Goal: Information Seeking & Learning: Check status

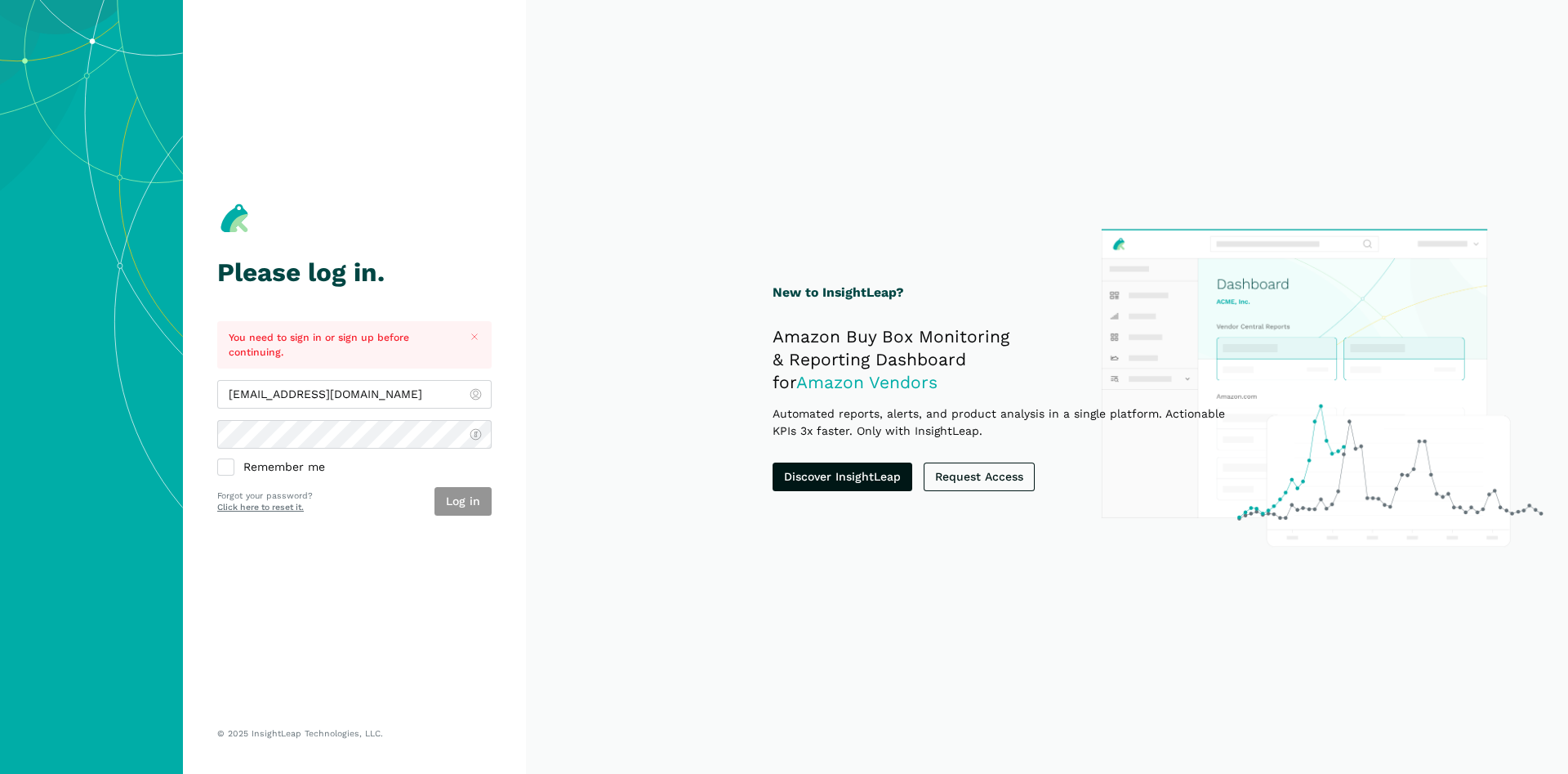
type input "[EMAIL_ADDRESS][DOMAIN_NAME]"
click at [456, 490] on button "Log in" at bounding box center [463, 501] width 57 height 29
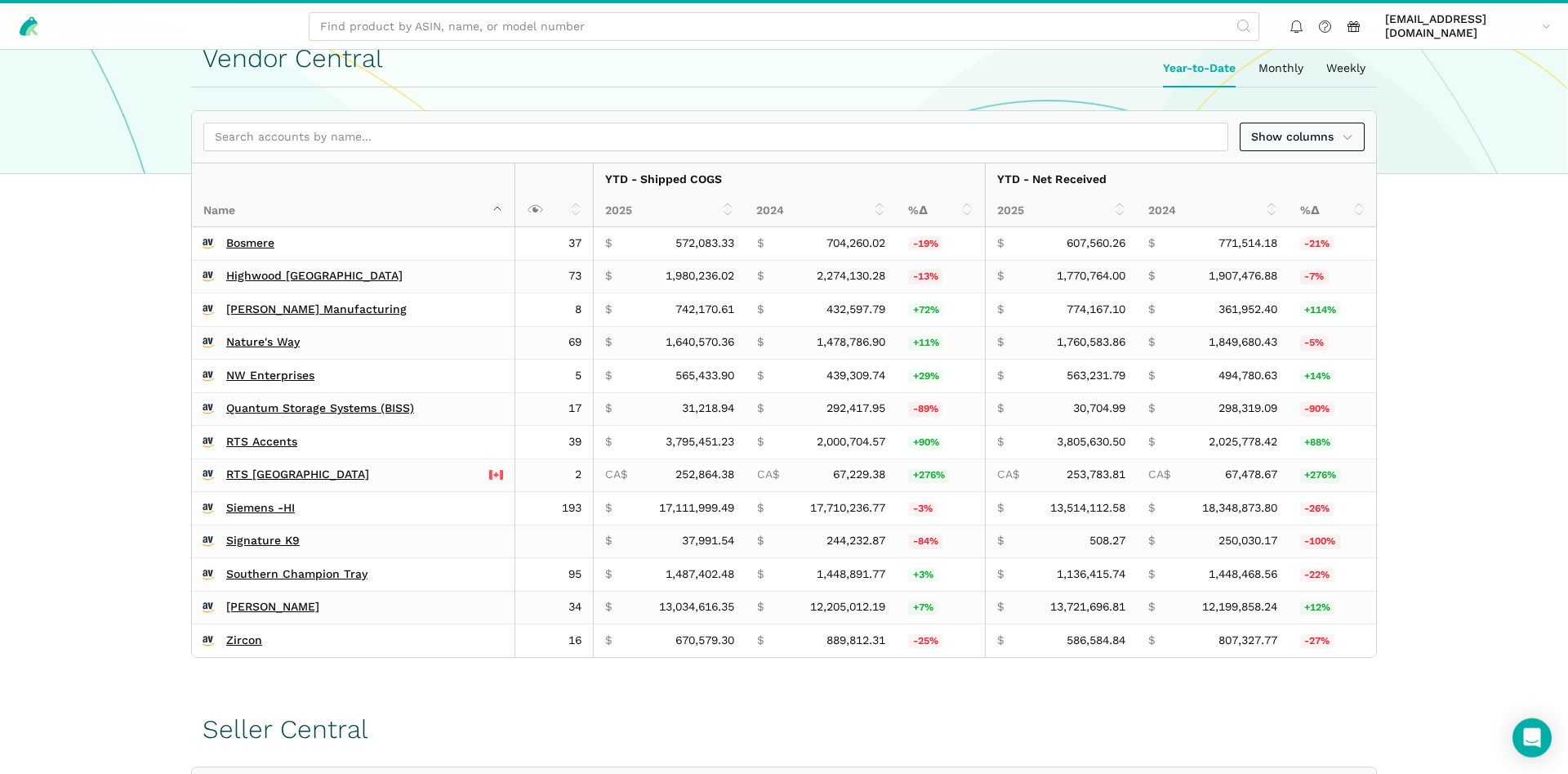
scroll to position [308, 0]
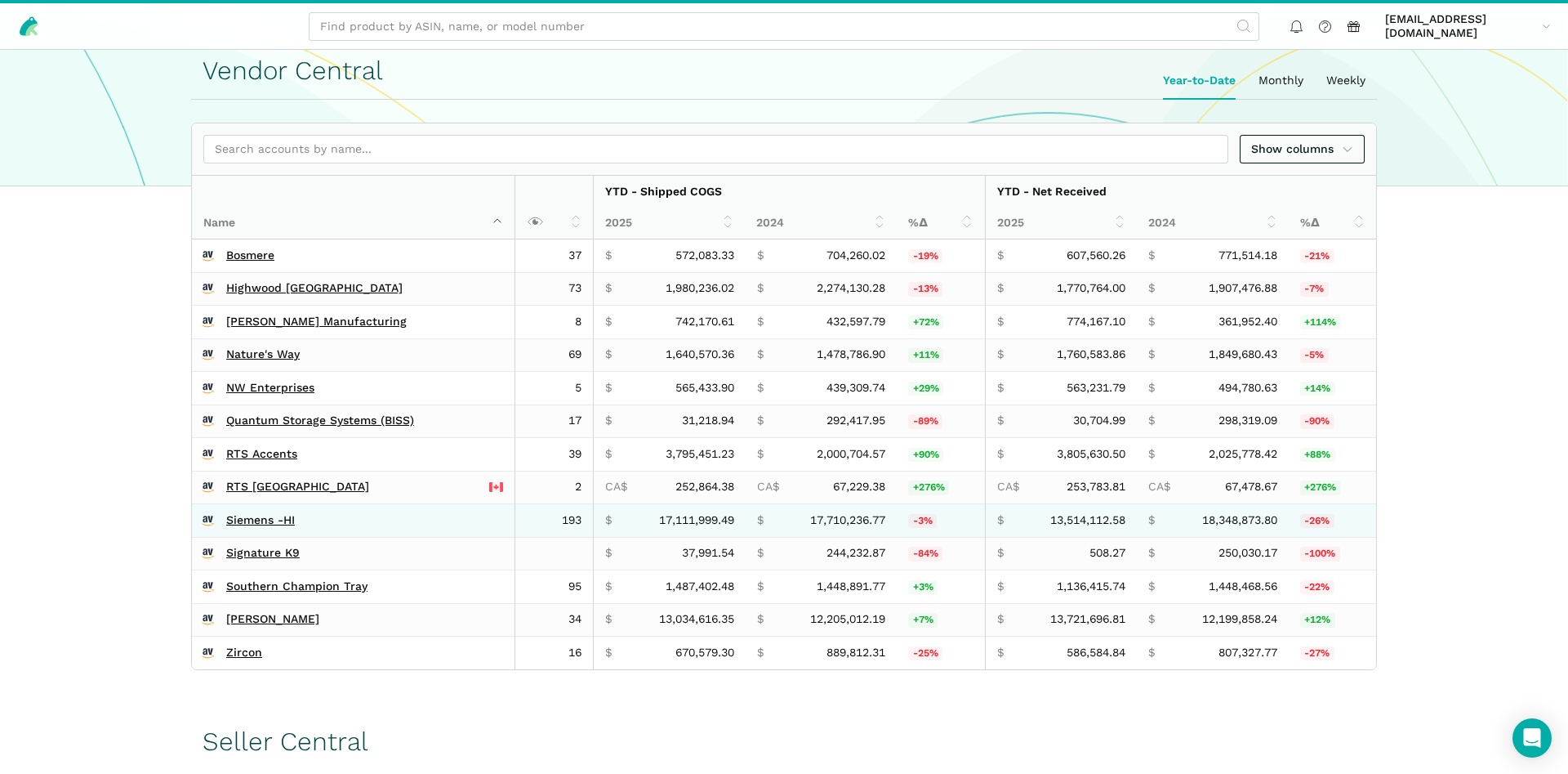
click at [267, 529] on td "Siemens -HI" at bounding box center [354, 521] width 324 height 34
click at [265, 521] on link "Siemens -HI" at bounding box center [260, 520] width 69 height 15
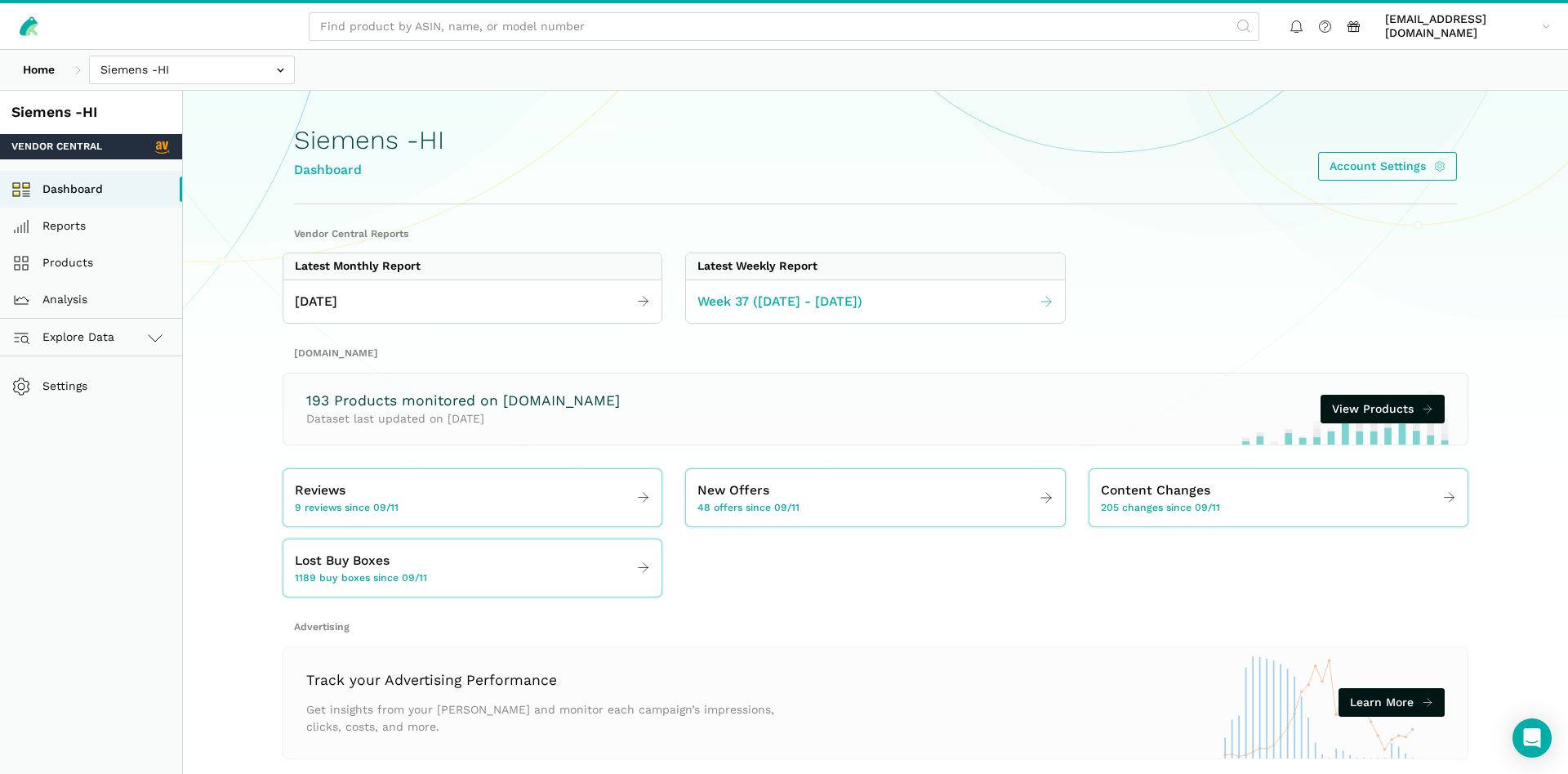
click at [788, 297] on span "Week 37 (09.07 - 09.13.25)" at bounding box center [780, 302] width 165 height 20
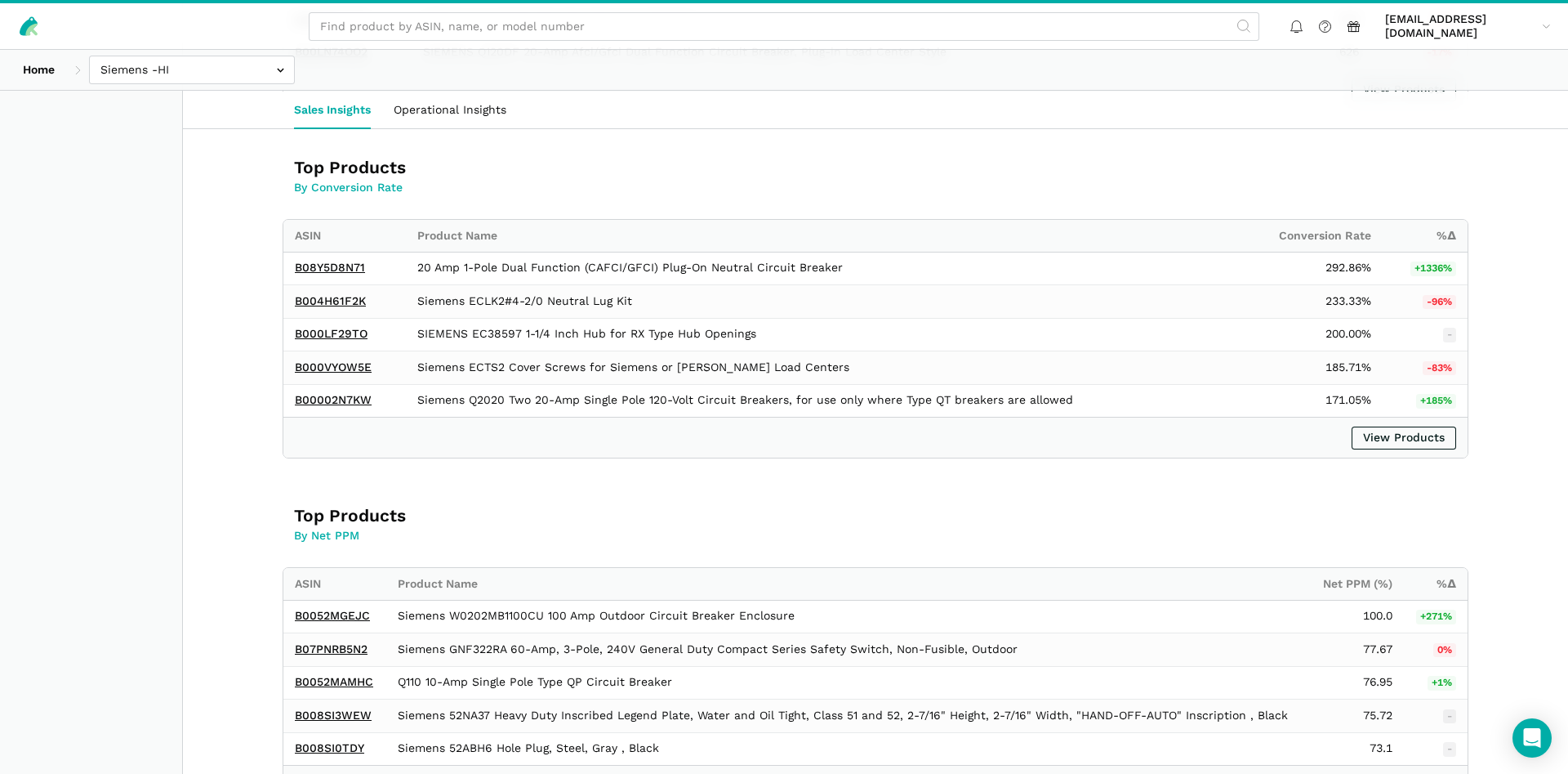
scroll to position [2125, 0]
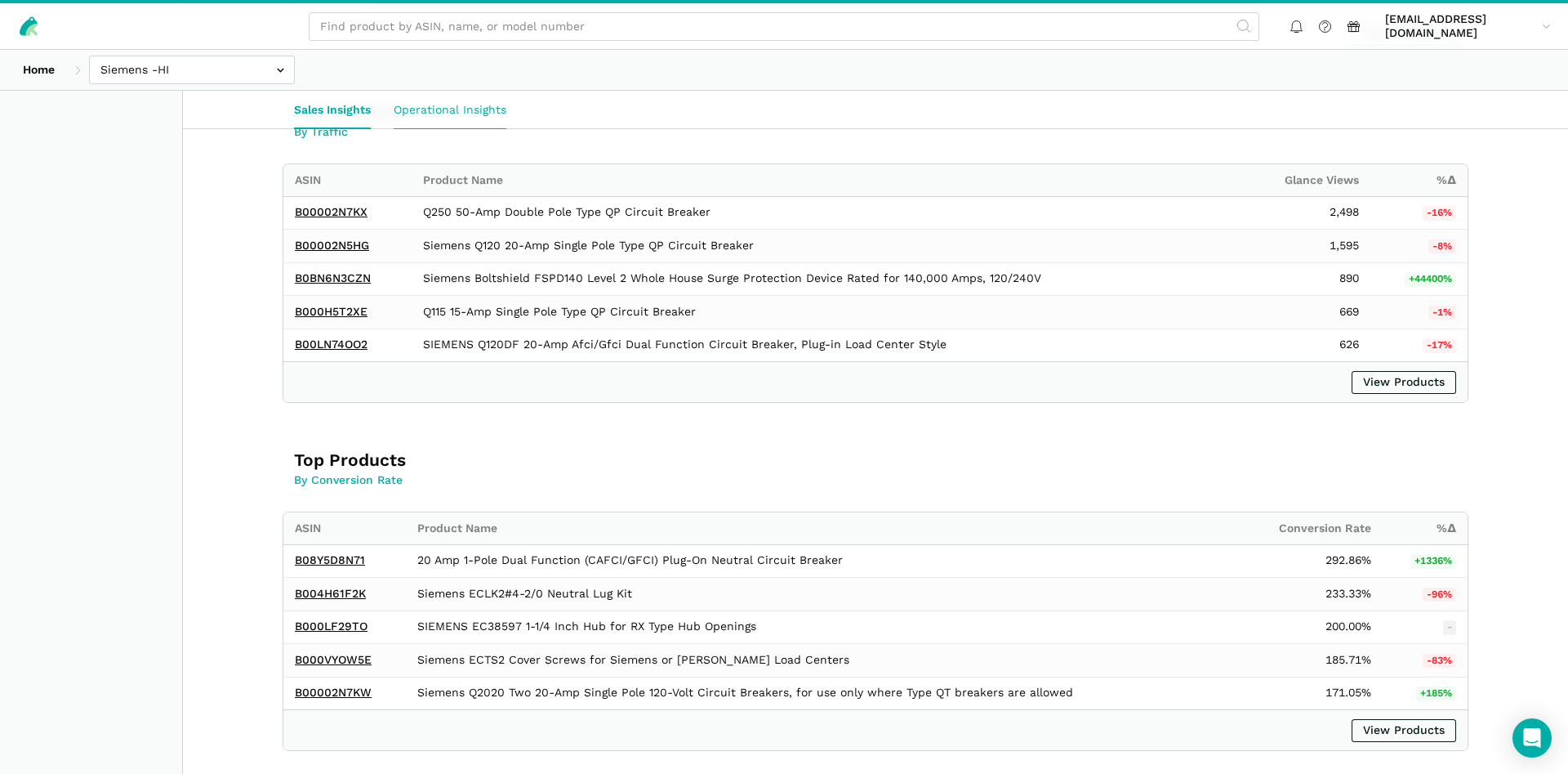
click at [428, 109] on link "Operational Insights" at bounding box center [450, 110] width 136 height 38
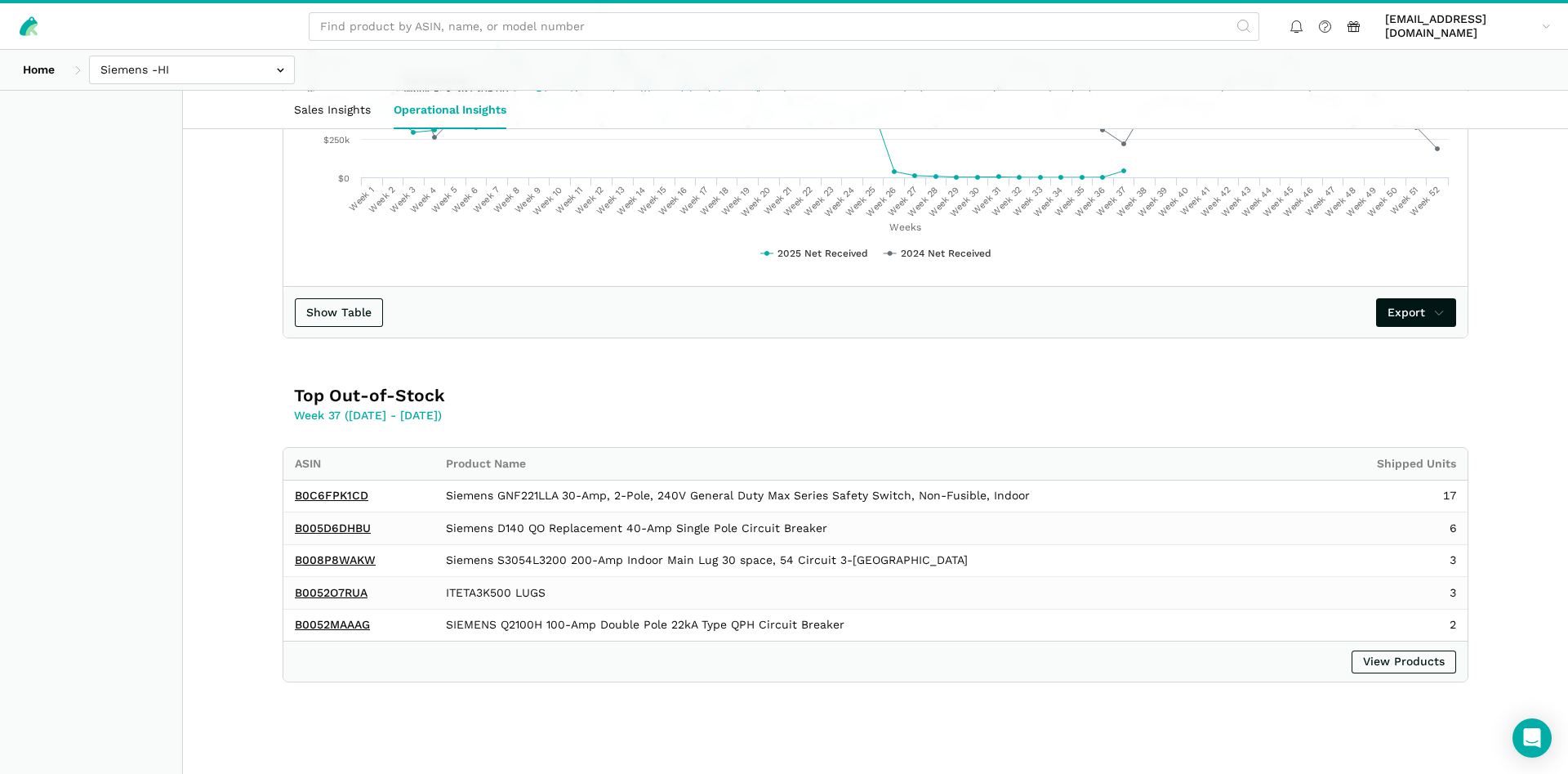
scroll to position [395, 0]
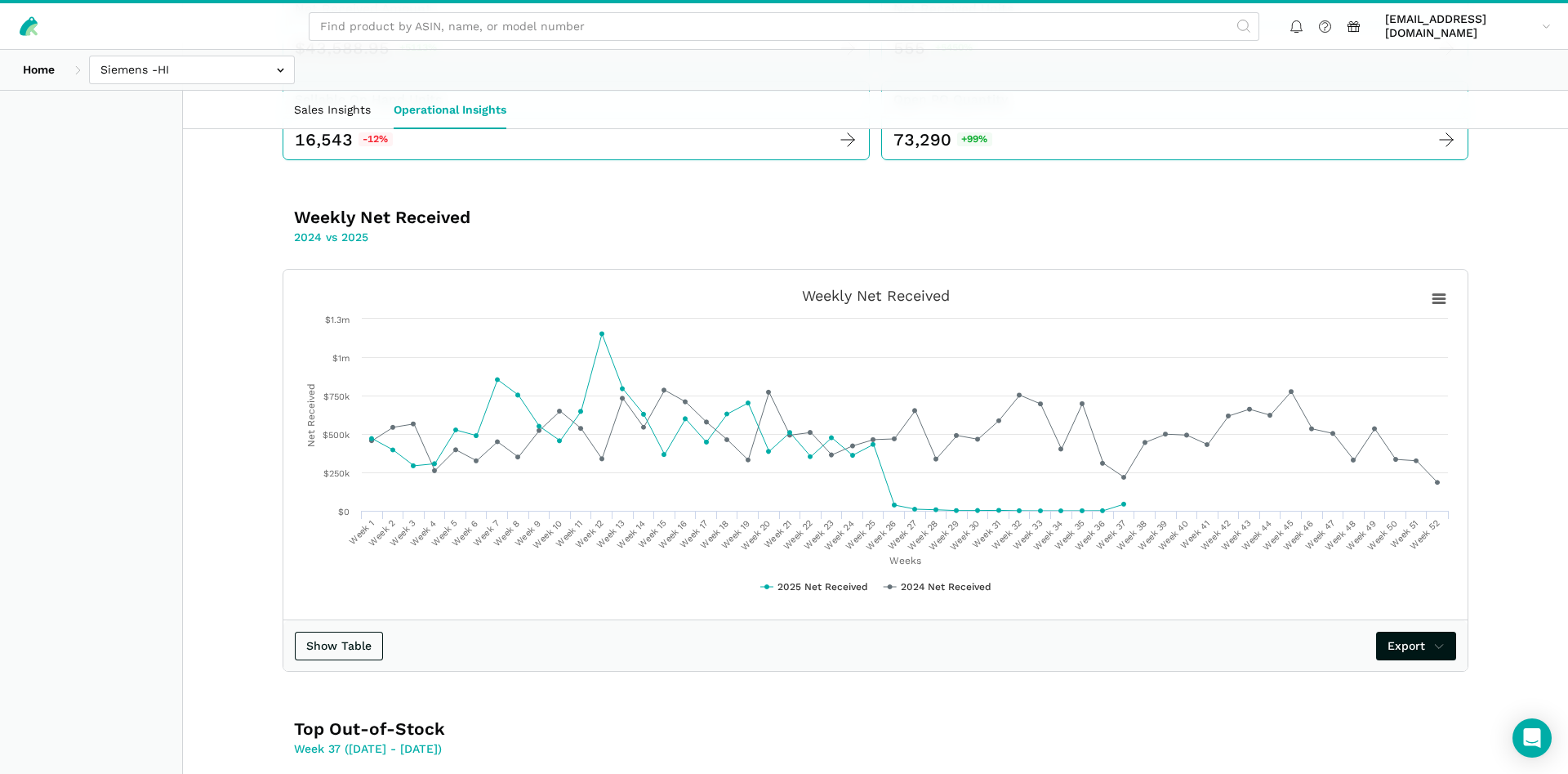
click at [153, 47] on div "jhoyos@wmciinc.com jhoyos@wmciinc.com Settings Team Settings Log out" at bounding box center [784, 26] width 1568 height 46
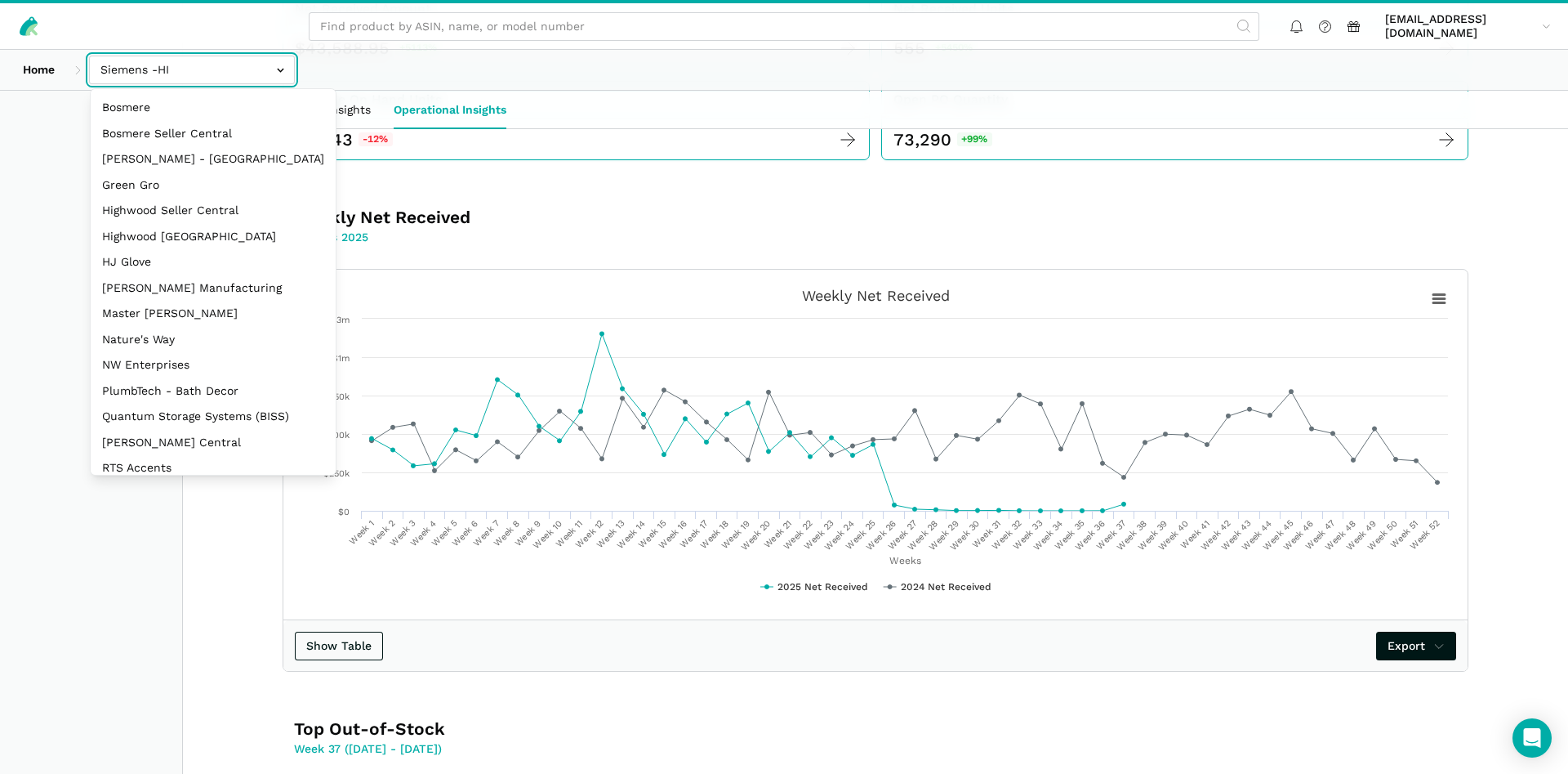
click at [154, 65] on input "text" at bounding box center [192, 70] width 206 height 29
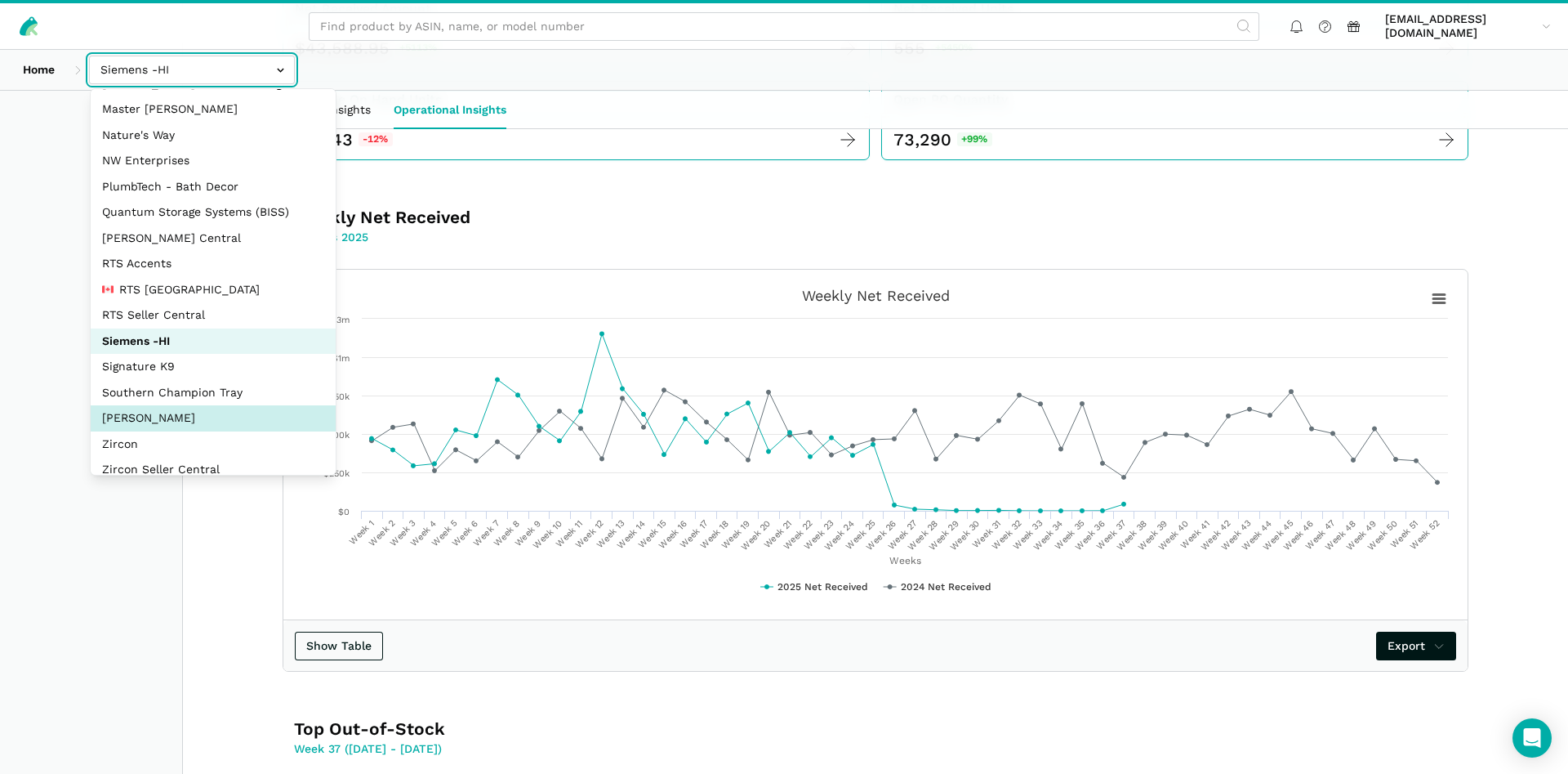
scroll to position [218, 0]
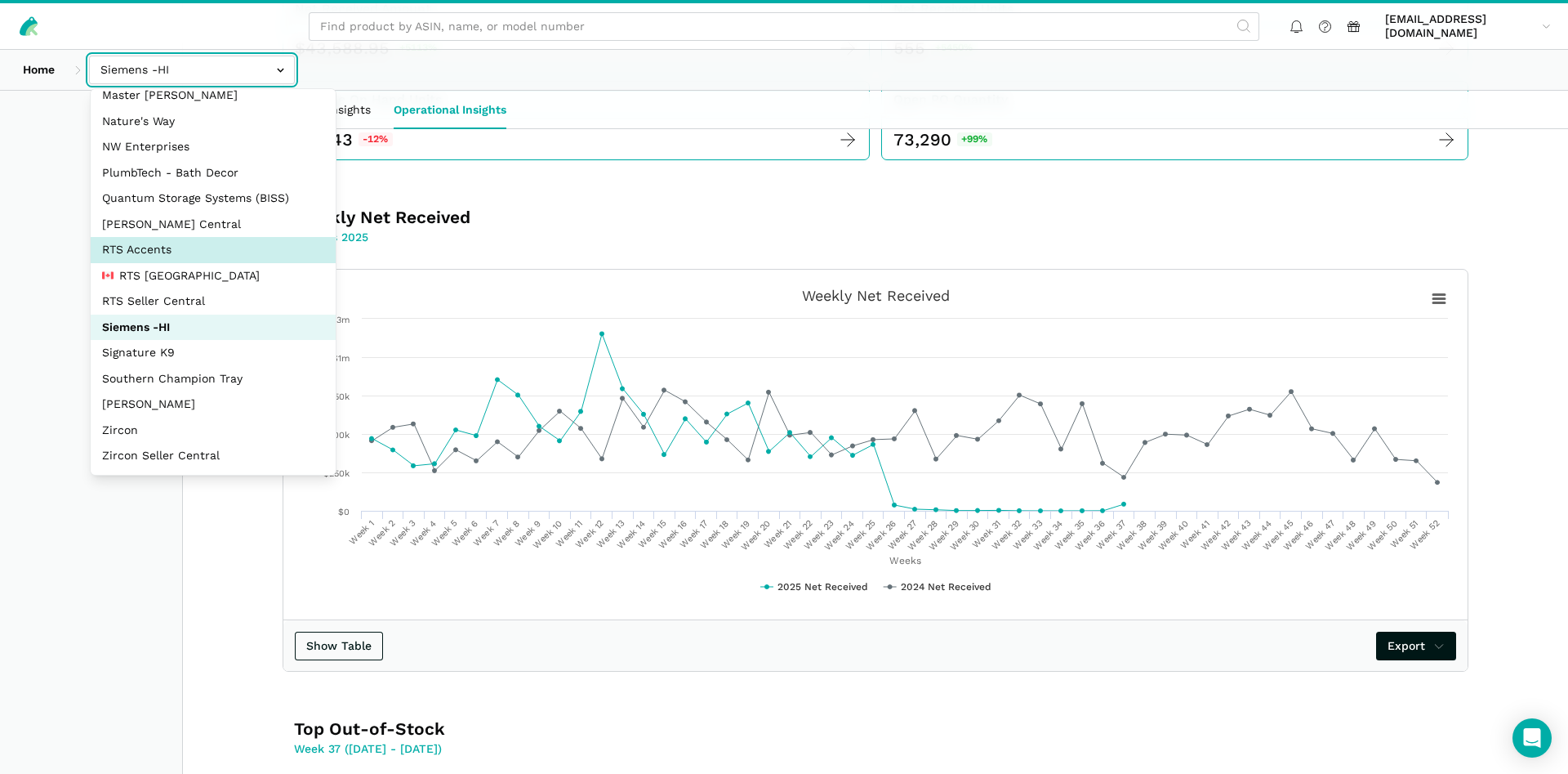
select select "DPHNLGULfjdmZCda3GrCfans"
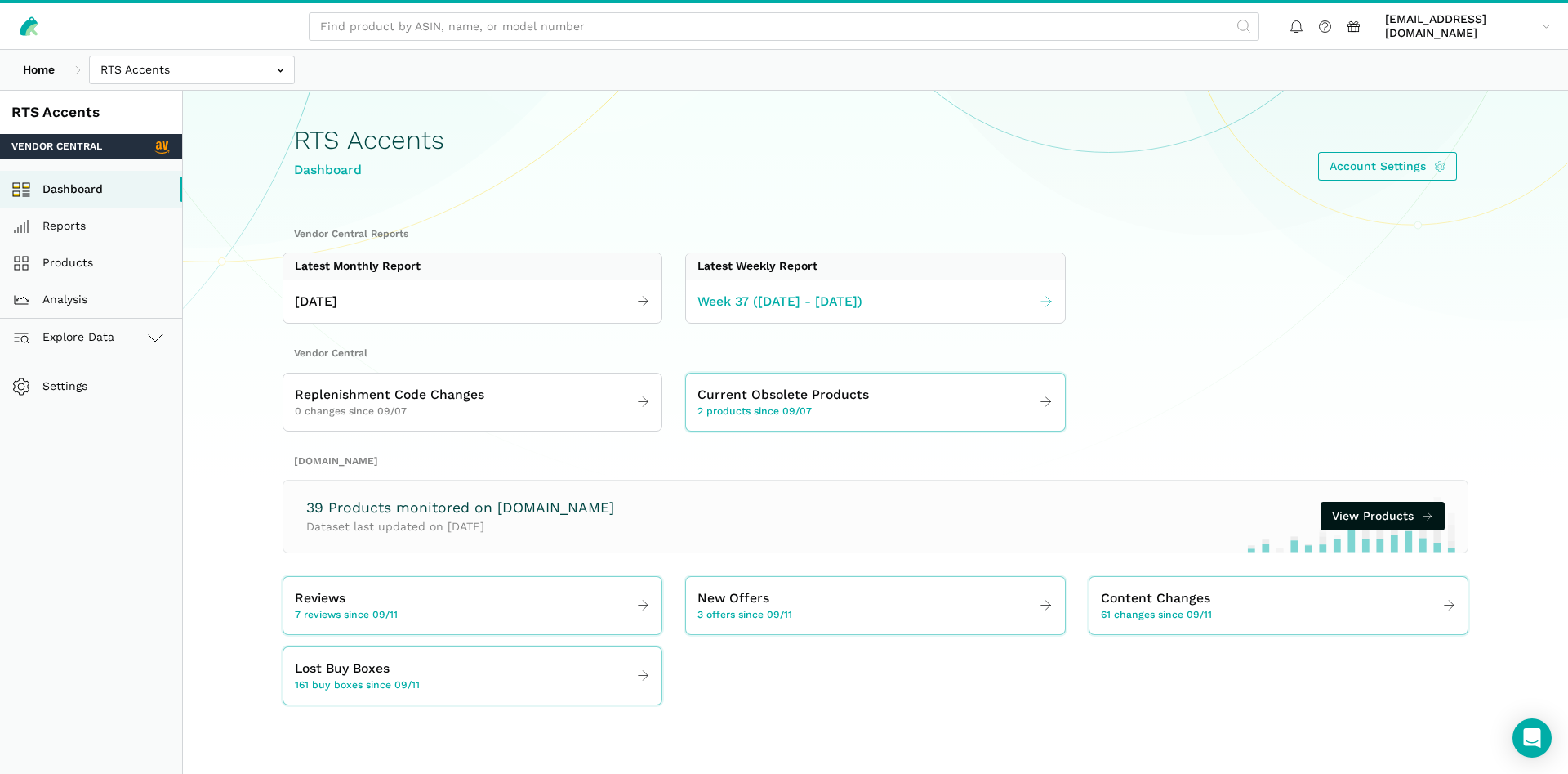
click at [773, 306] on span "Week 37 ([DATE] - [DATE])" at bounding box center [780, 302] width 165 height 20
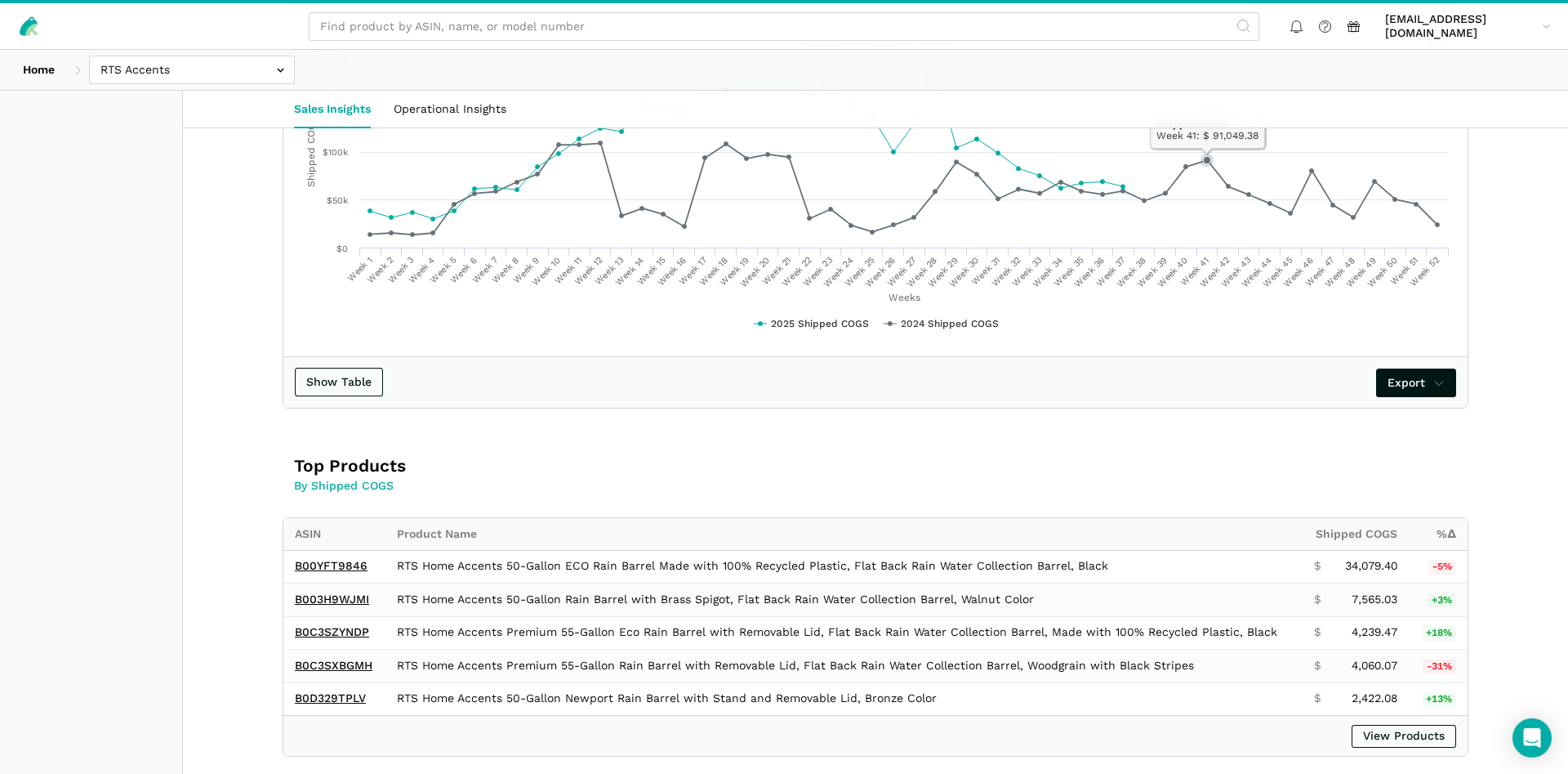
scroll to position [667, 0]
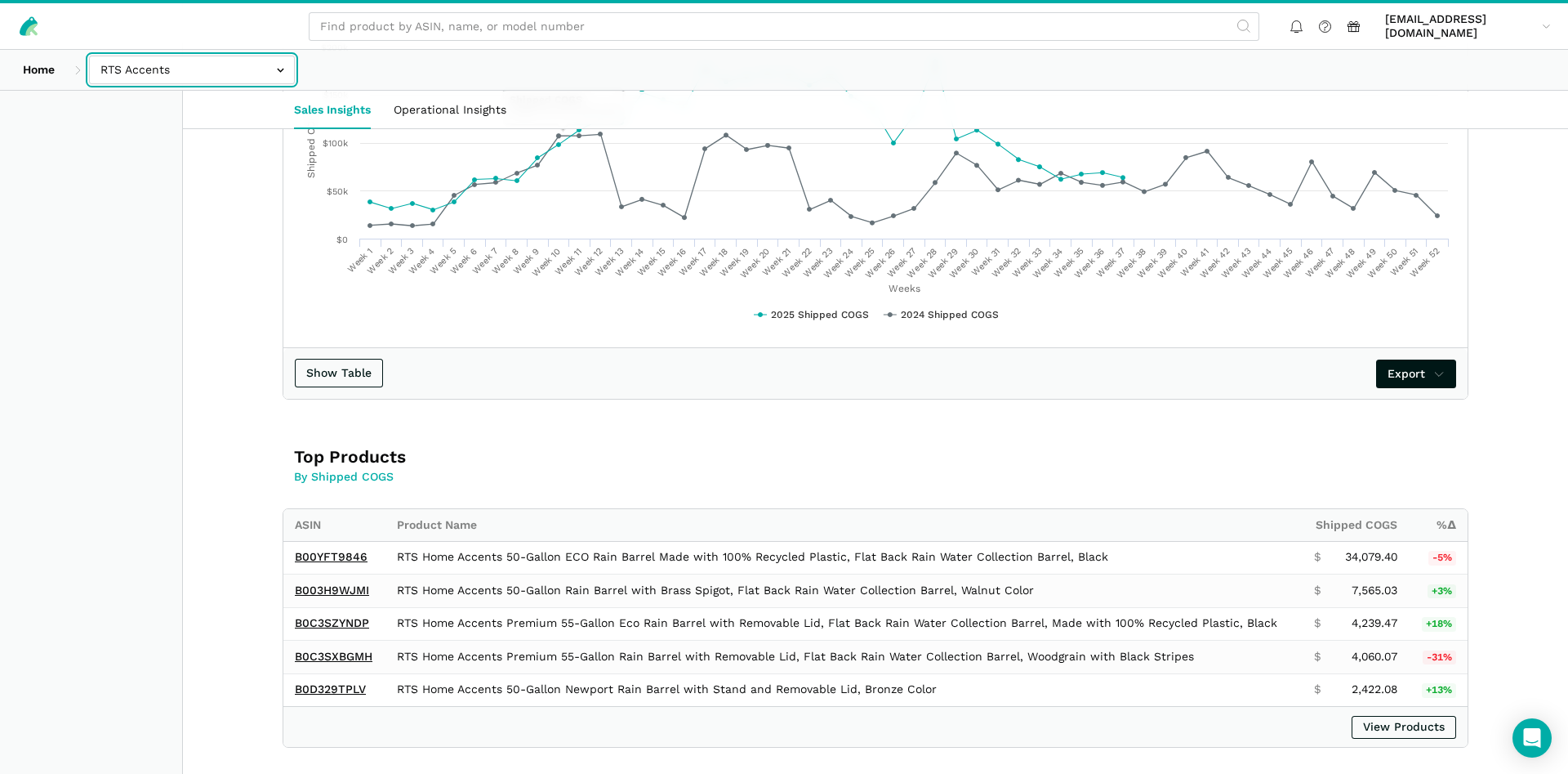
click at [108, 74] on input "text" at bounding box center [192, 70] width 206 height 29
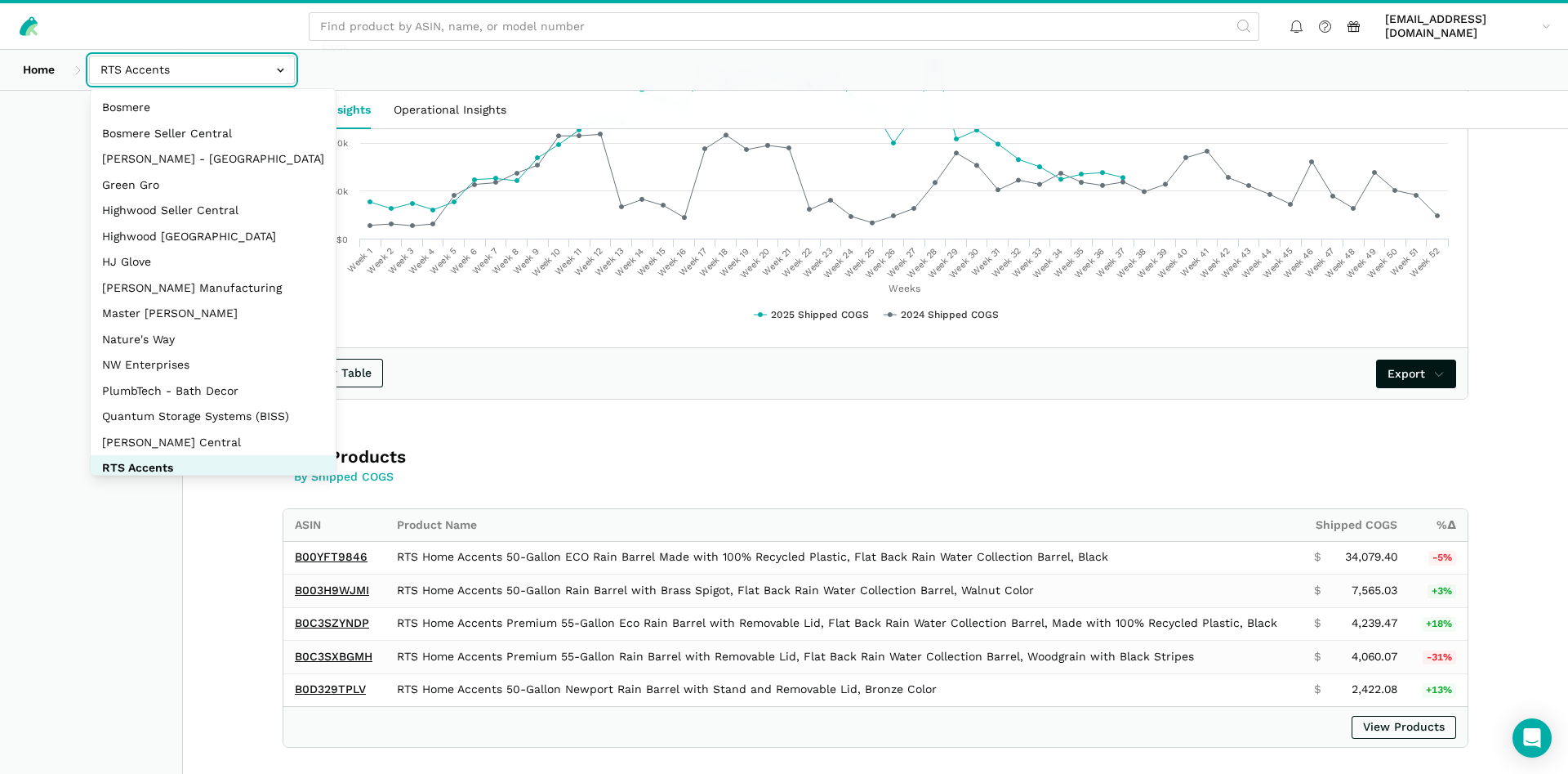
scroll to position [157, 0]
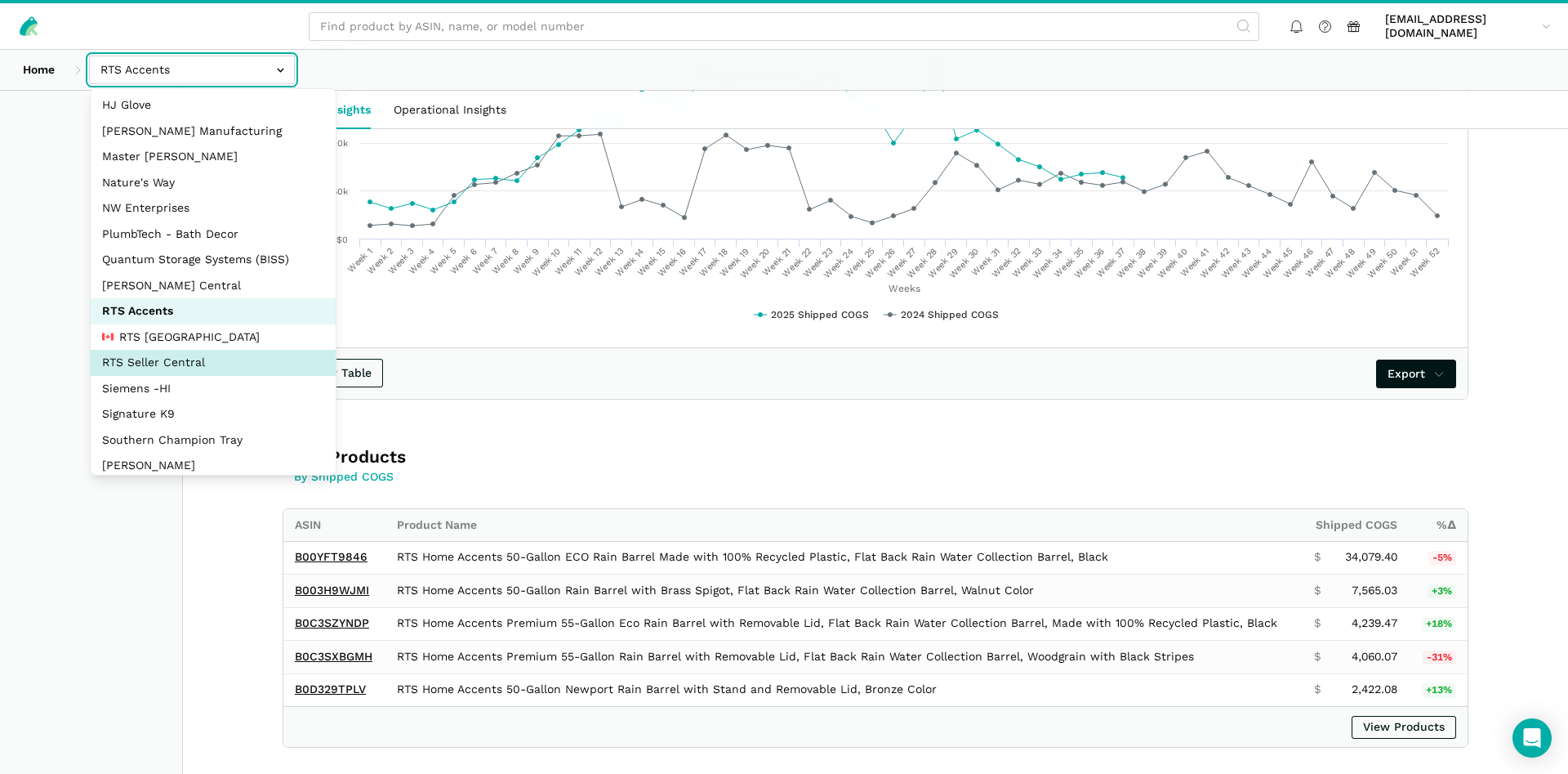
select select "DYdfgEtk9xdbXk9WgFd319bF"
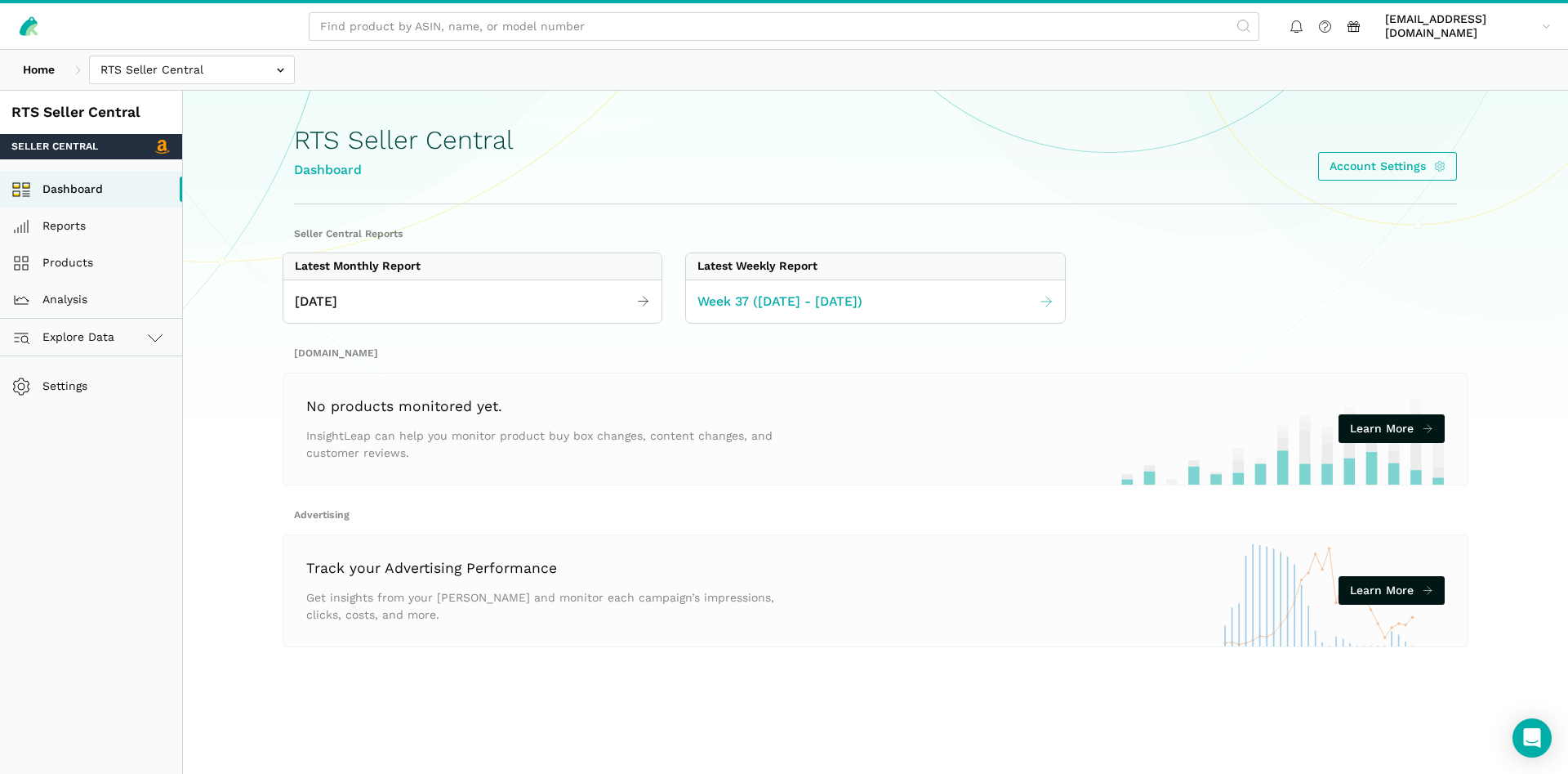
click at [740, 304] on span "Week 37 ([DATE] - [DATE])" at bounding box center [780, 302] width 165 height 20
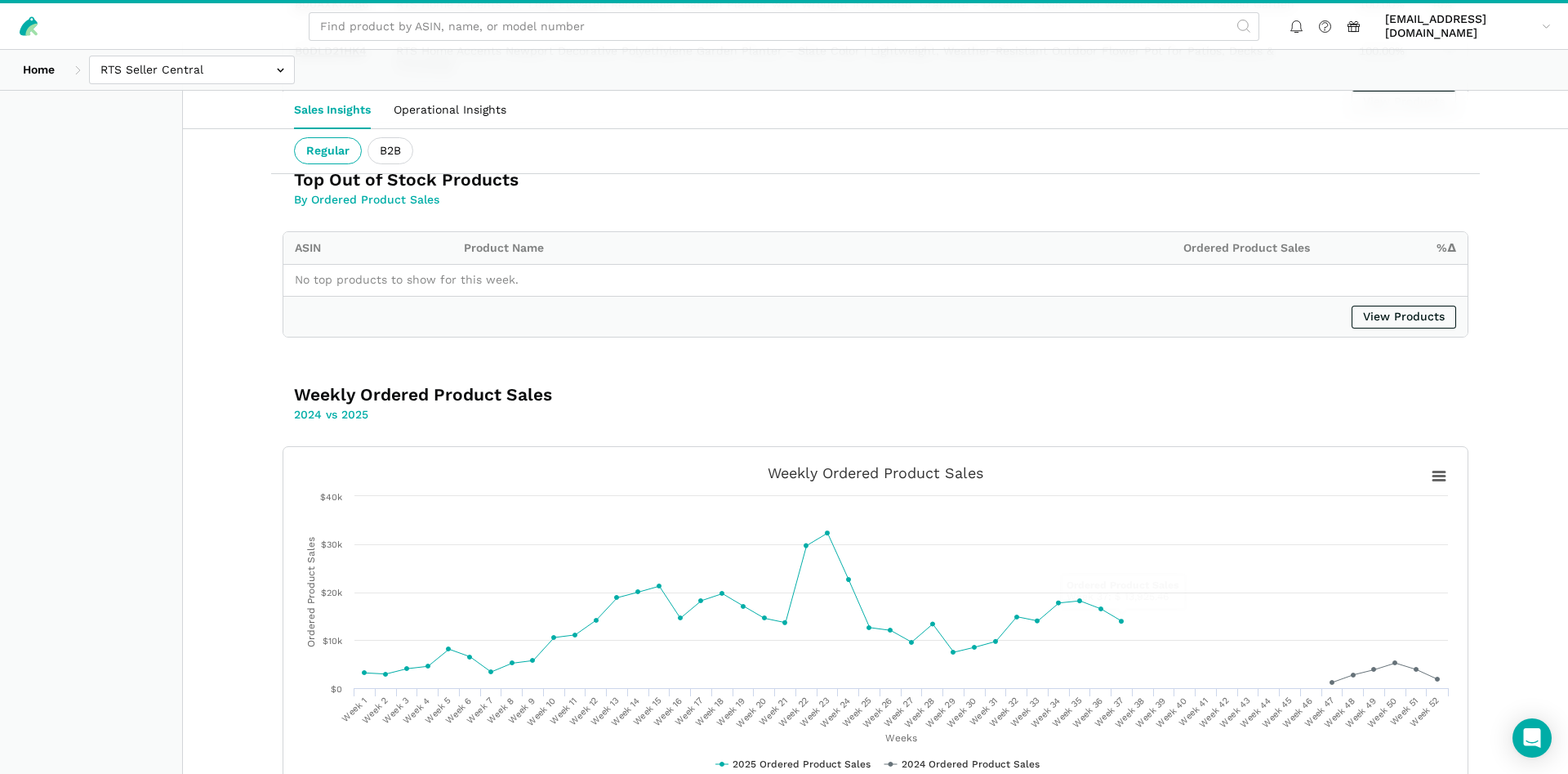
scroll to position [2233, 0]
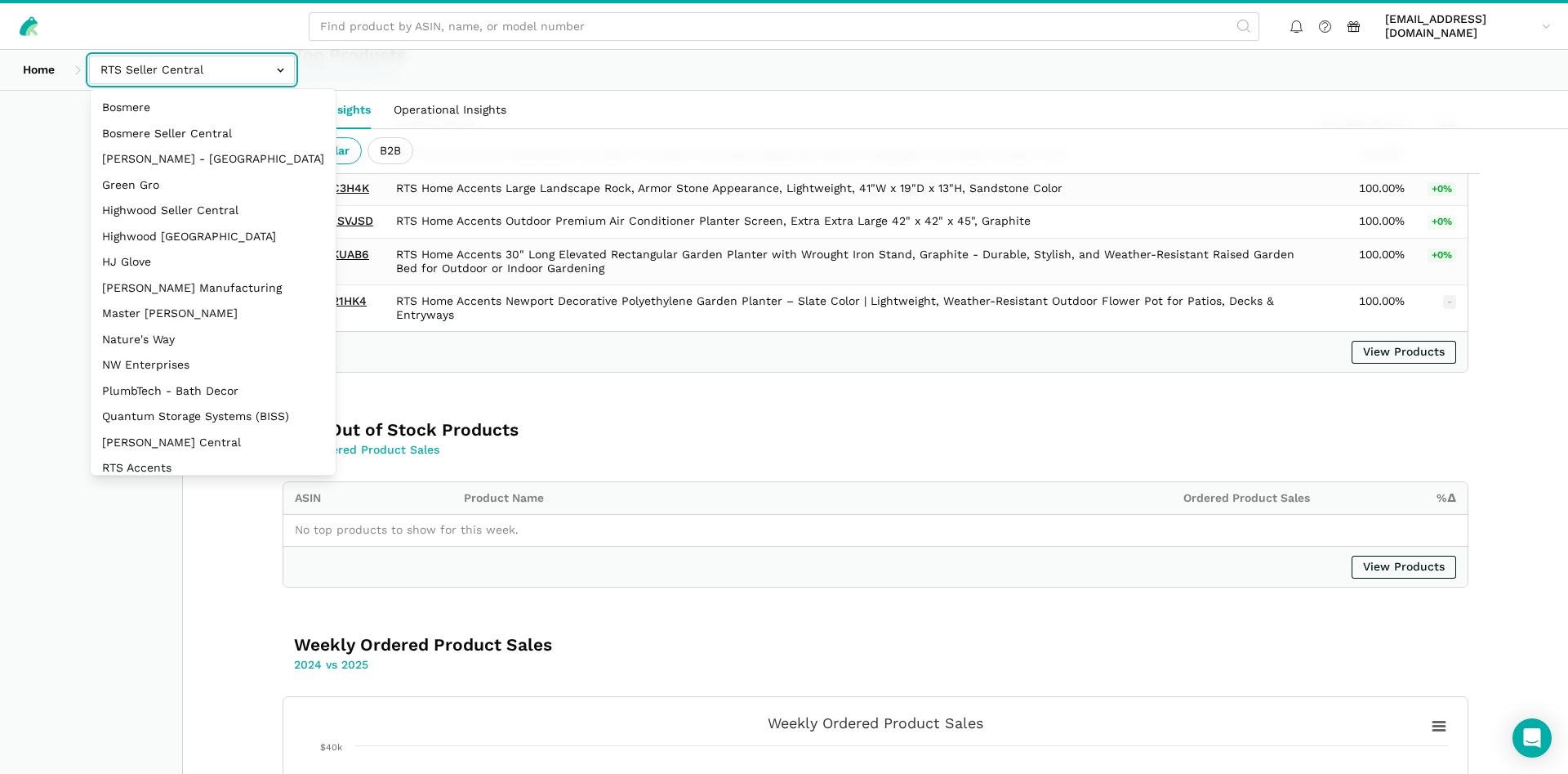
click at [154, 78] on input "text" at bounding box center [192, 70] width 206 height 29
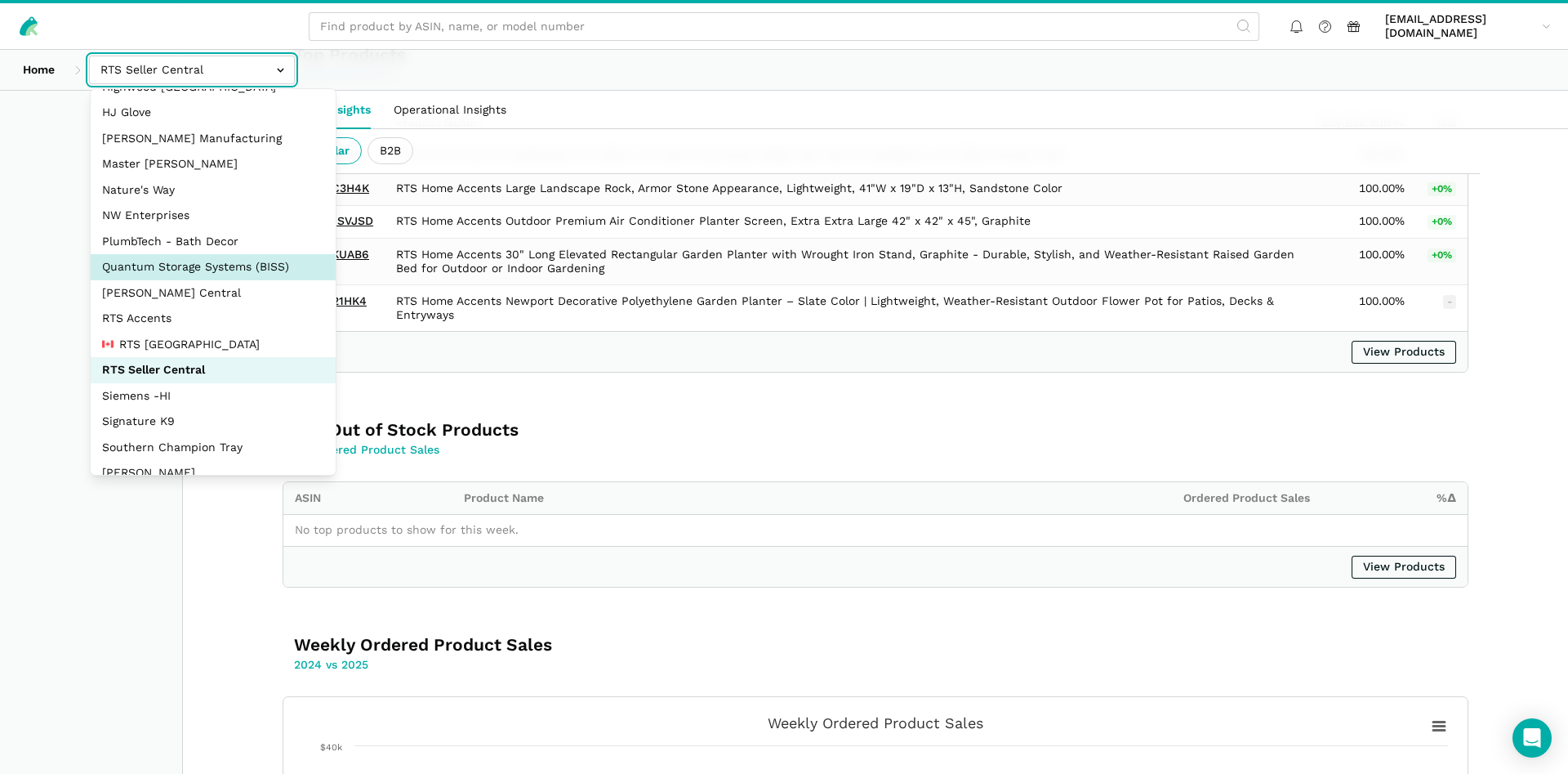
scroll to position [157, 0]
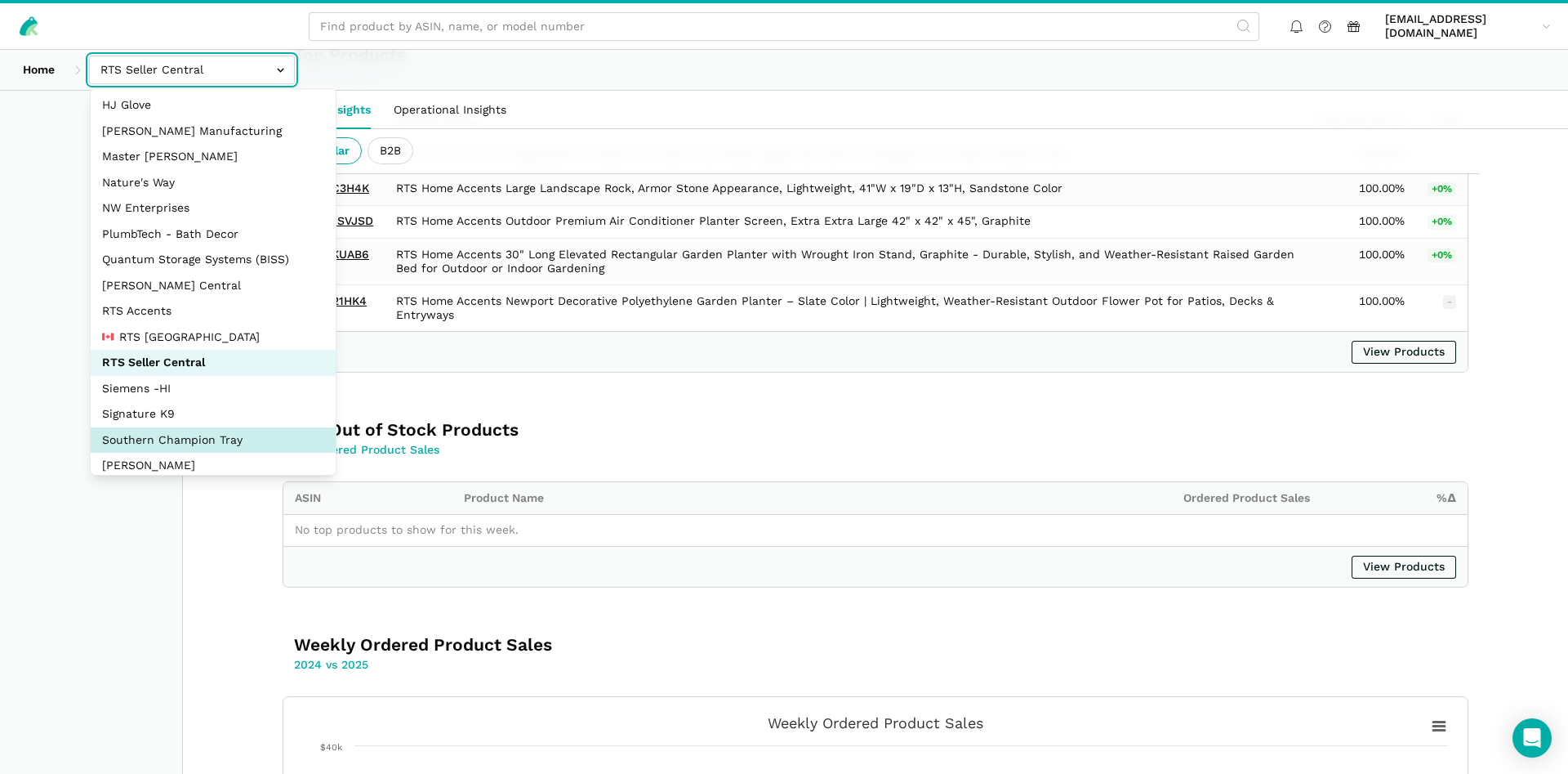
select select "oVSvG8ea9YeLvzcV4dUWoEyh"
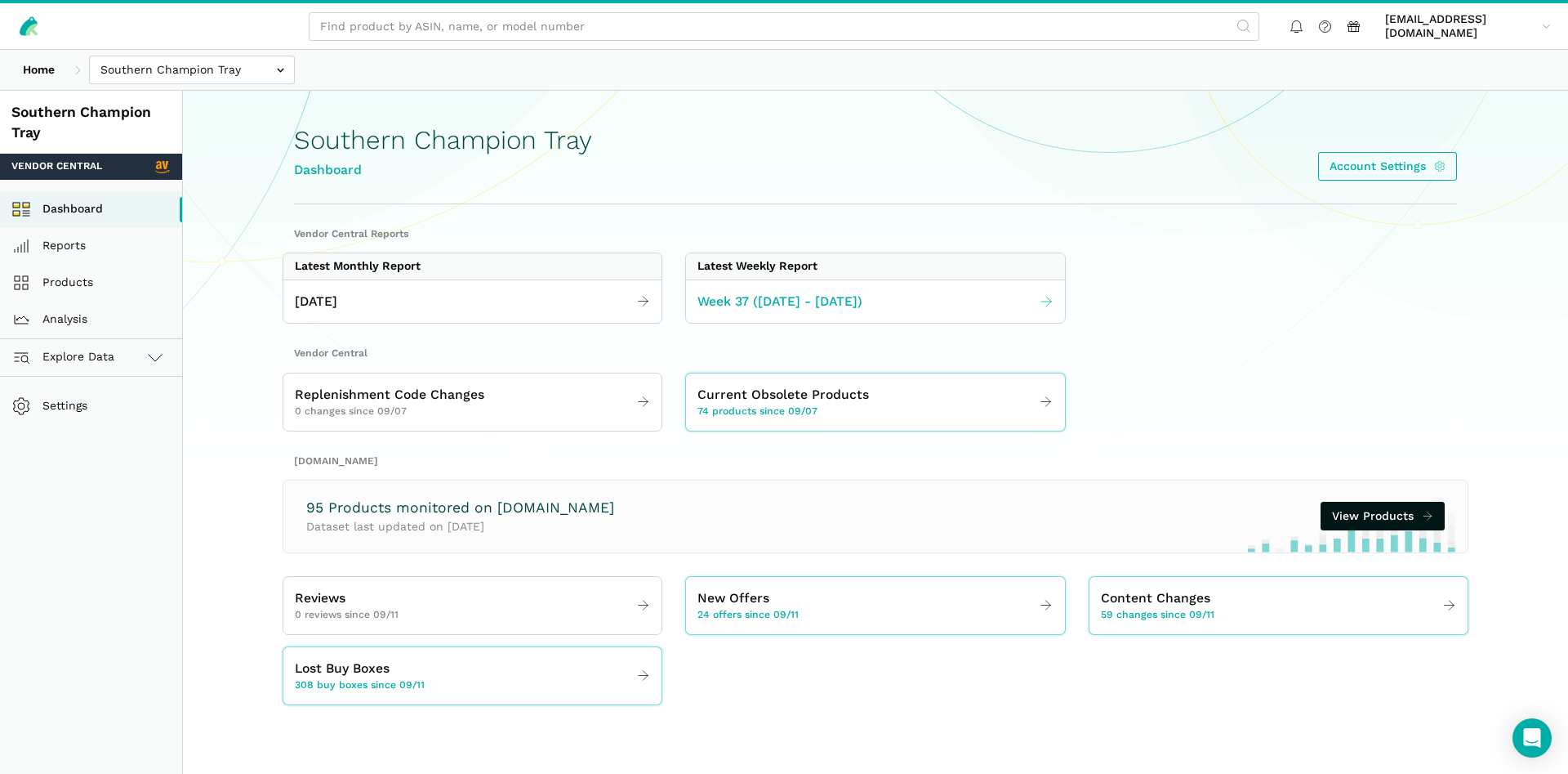
click at [847, 290] on link "Week 37 ([DATE] - [DATE])" at bounding box center [875, 302] width 378 height 32
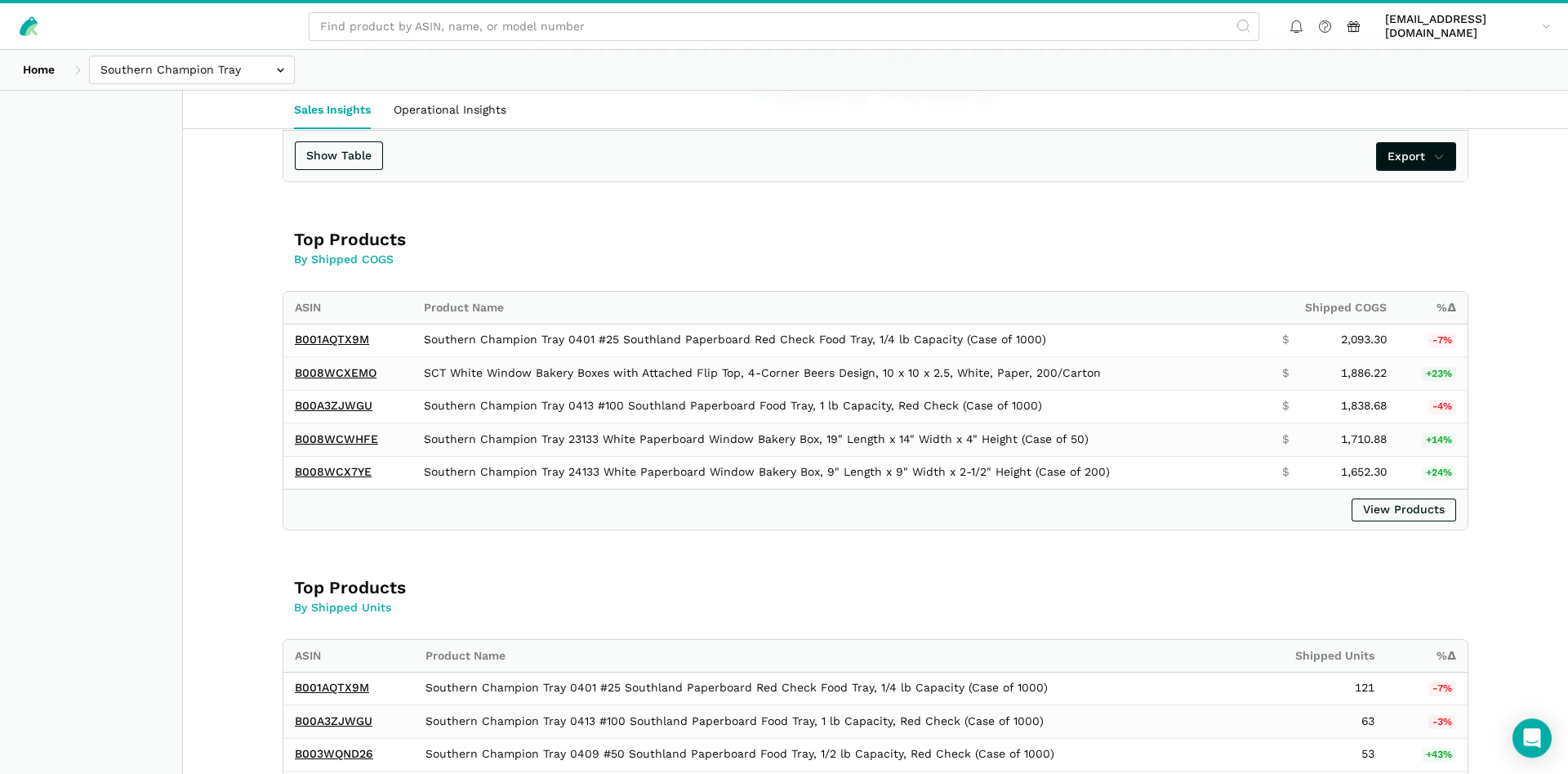
scroll to position [917, 0]
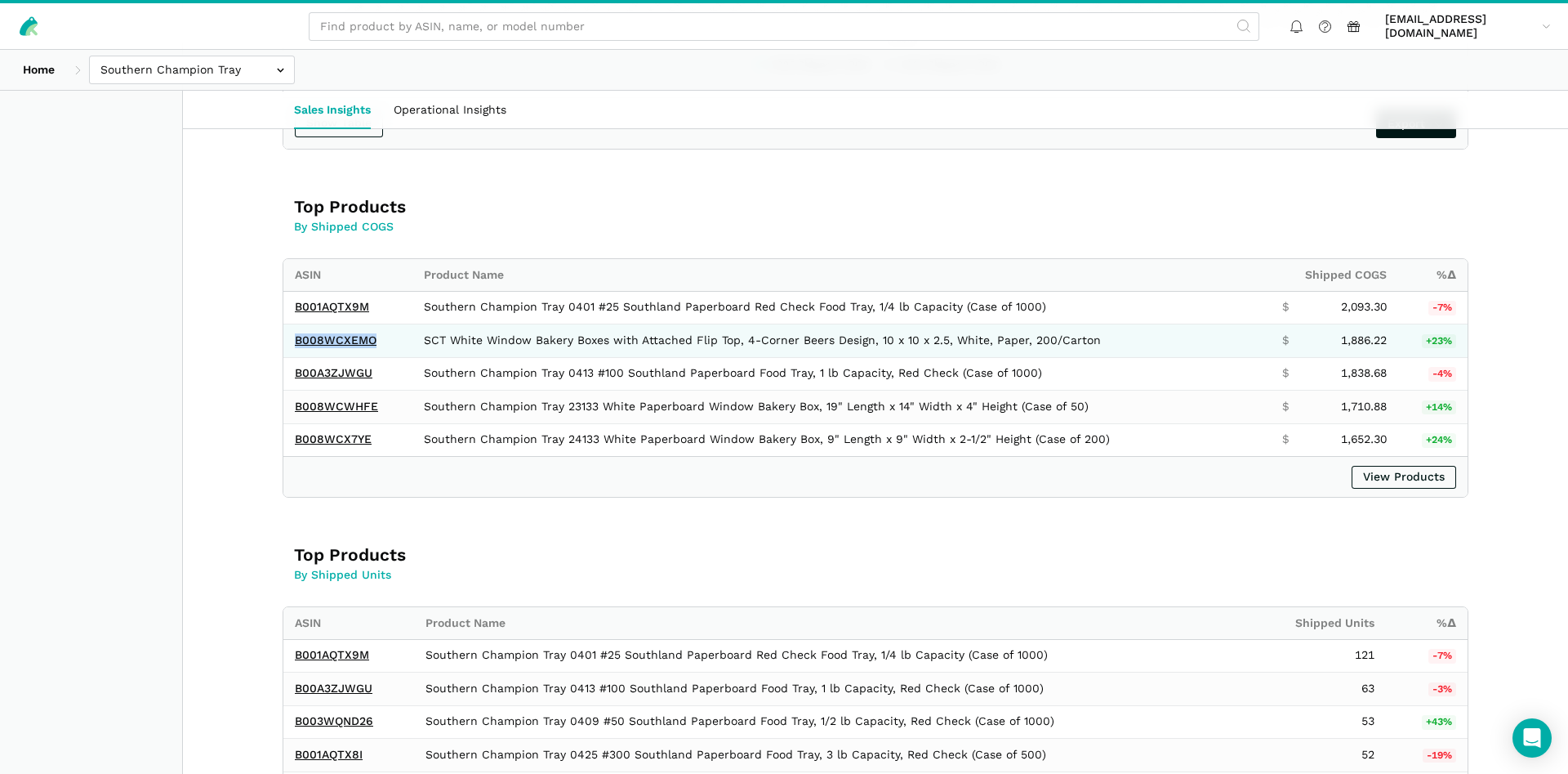
drag, startPoint x: 387, startPoint y: 342, endPoint x: 294, endPoint y: 342, distance: 93.0
click at [294, 342] on td "B008WCXEMO" at bounding box center [348, 341] width 129 height 34
copy link "B008WCXEMO"
